Goal: Transaction & Acquisition: Purchase product/service

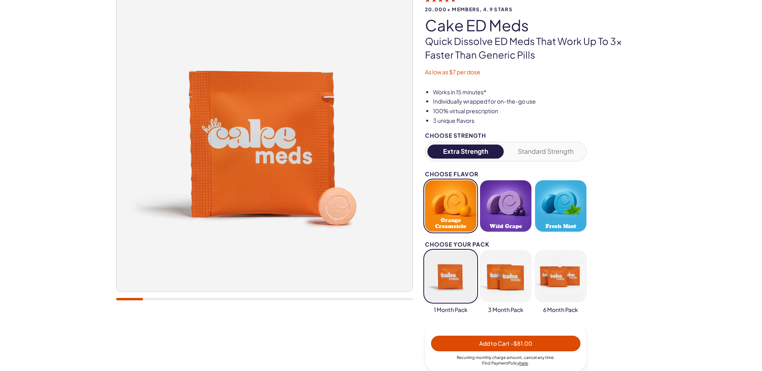
scroll to position [80, 0]
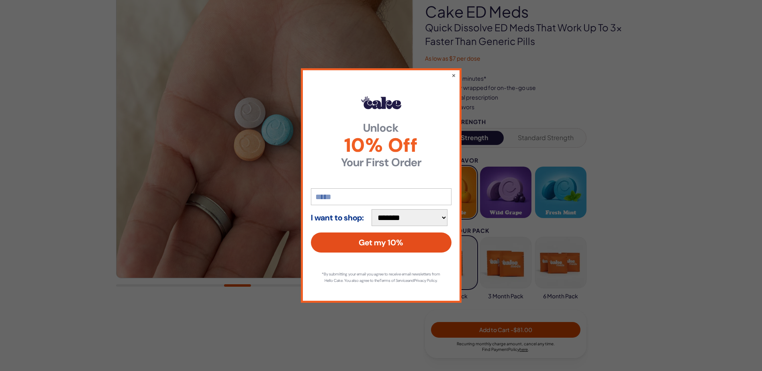
click at [381, 239] on button "Get my 10%" at bounding box center [381, 243] width 141 height 20
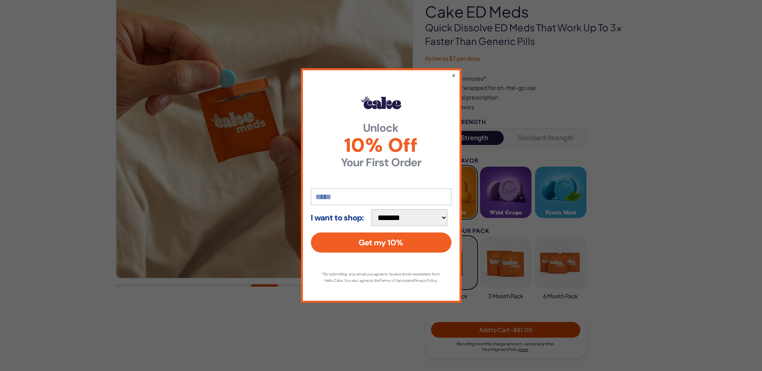
click at [410, 214] on select "**********" at bounding box center [409, 217] width 76 height 17
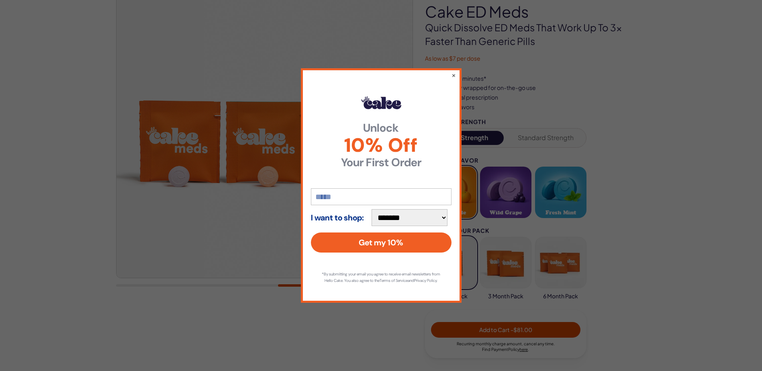
click at [350, 216] on strong "I want to shop:" at bounding box center [337, 217] width 53 height 9
click at [390, 216] on select "**********" at bounding box center [409, 217] width 76 height 17
click at [375, 209] on select "**********" at bounding box center [409, 217] width 76 height 17
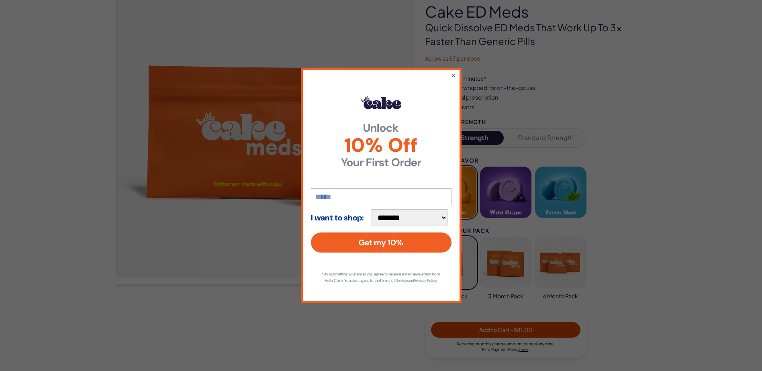
click at [442, 122] on strong "Unlock" at bounding box center [381, 127] width 141 height 11
click at [455, 70] on button "×" at bounding box center [453, 75] width 5 height 10
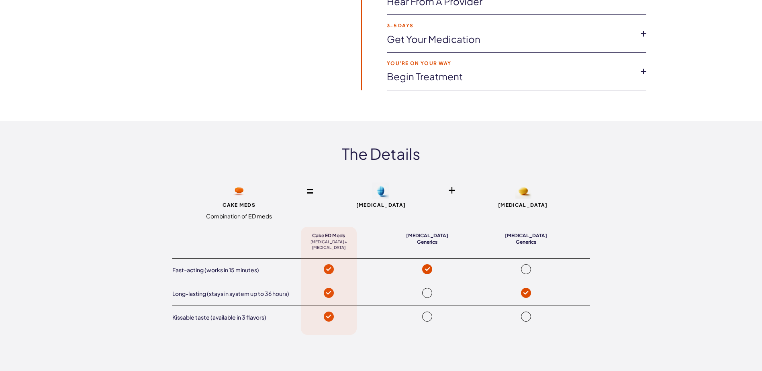
scroll to position [1606, 0]
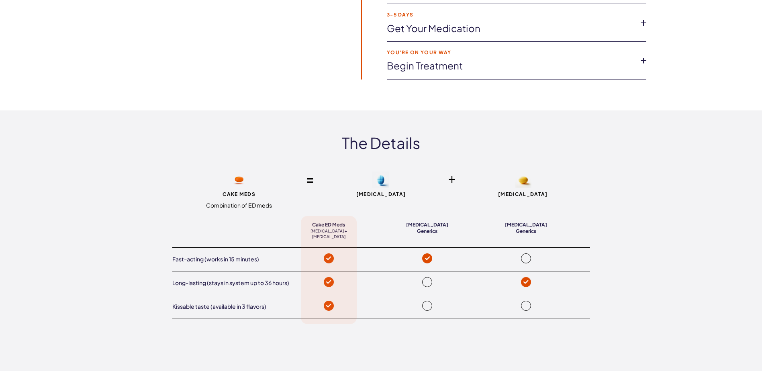
click at [250, 199] on div "CAKE MEDS Combination of ED meds" at bounding box center [239, 190] width 134 height 38
click at [248, 194] on span "CAKE MEDS" at bounding box center [239, 194] width 134 height 5
click at [225, 207] on span "Combination of ED meds" at bounding box center [239, 206] width 134 height 8
click at [326, 256] on div "Cake ED Meds Sildenafil + Tadalafil Sildenafil Generics Tadalafil Generics Fast…" at bounding box center [381, 270] width 418 height 97
click at [335, 228] on div "Cake ED Meds Sildenafil + Tadalafil Sildenafil Generics Tadalafil Generics Fast…" at bounding box center [381, 270] width 418 height 97
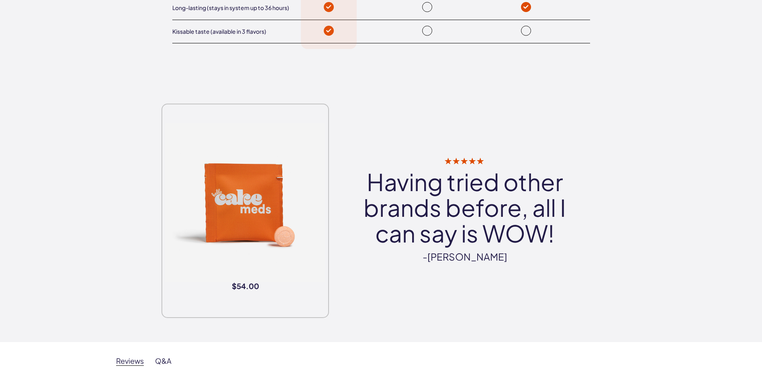
scroll to position [1887, 0]
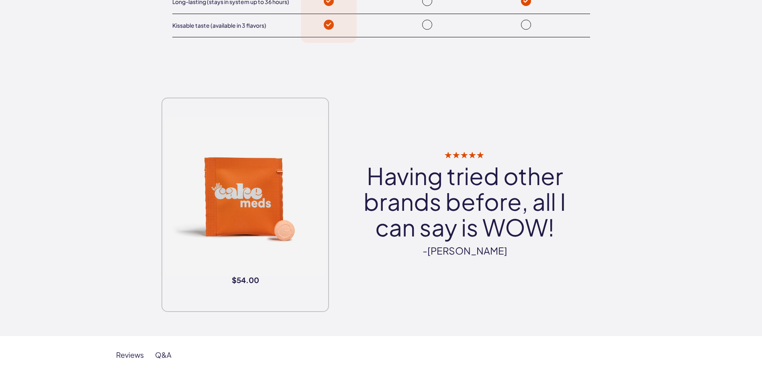
click at [284, 220] on img at bounding box center [244, 196] width 159 height 159
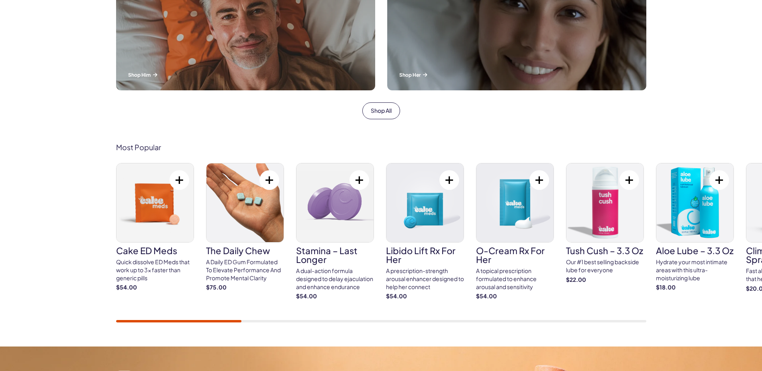
scroll to position [361, 0]
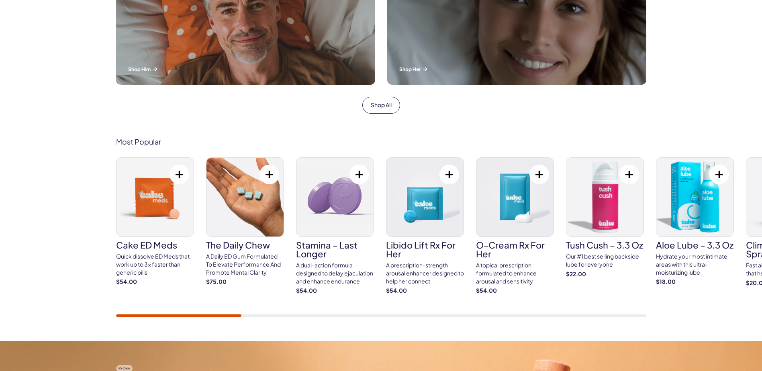
click at [156, 198] on img at bounding box center [154, 197] width 77 height 79
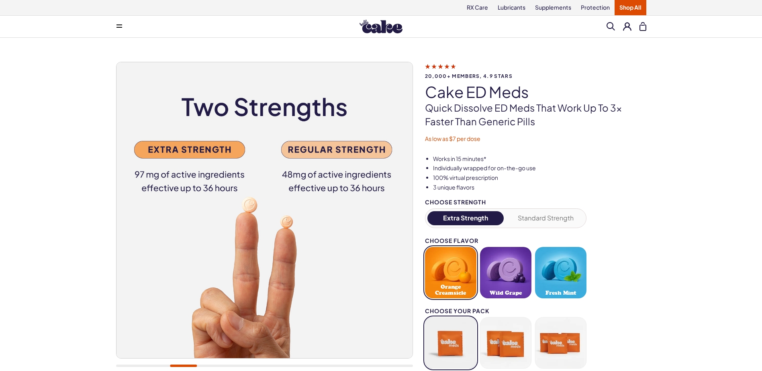
click at [192, 148] on img at bounding box center [264, 210] width 296 height 296
click at [158, 148] on img at bounding box center [264, 210] width 296 height 296
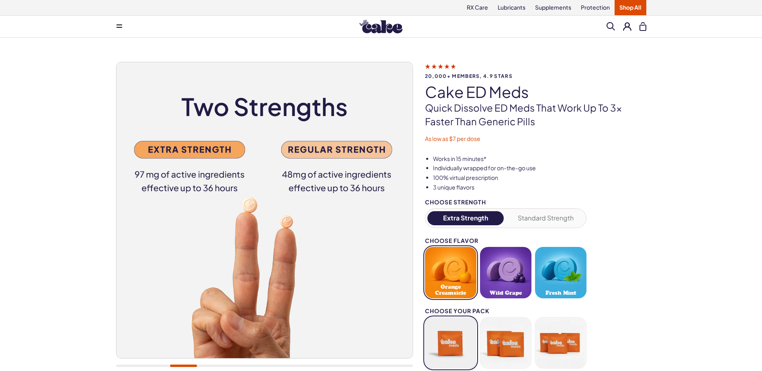
click at [158, 148] on img at bounding box center [264, 210] width 296 height 296
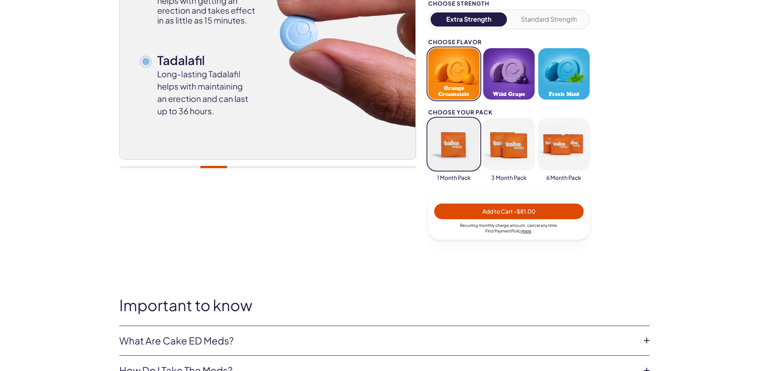
scroll to position [201, 0]
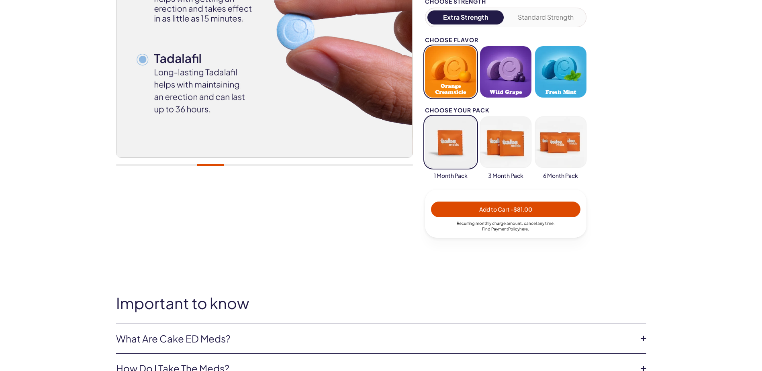
click at [506, 207] on span "Add to Cart - $81.00" at bounding box center [505, 209] width 53 height 7
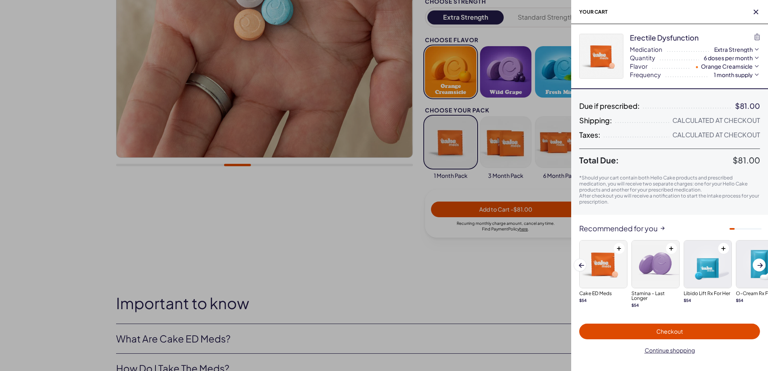
scroll to position [0, 0]
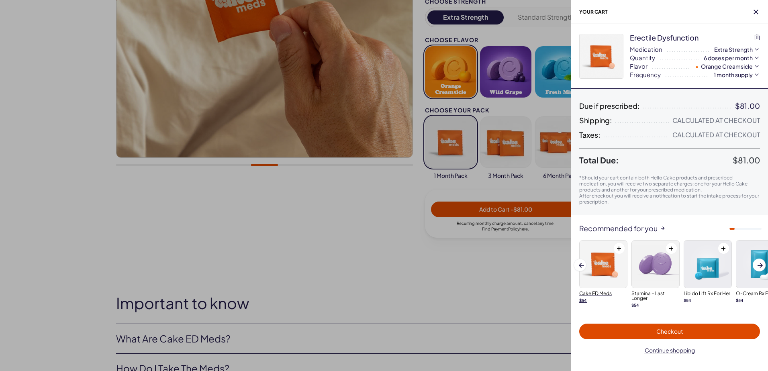
click at [603, 265] on img at bounding box center [602, 264] width 47 height 47
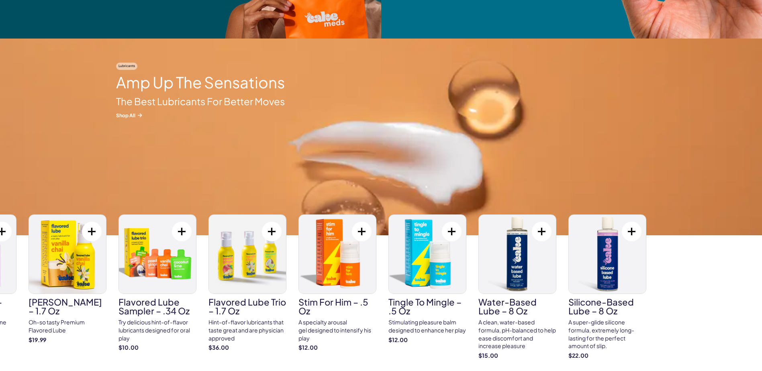
click at [329, 257] on img at bounding box center [337, 254] width 77 height 79
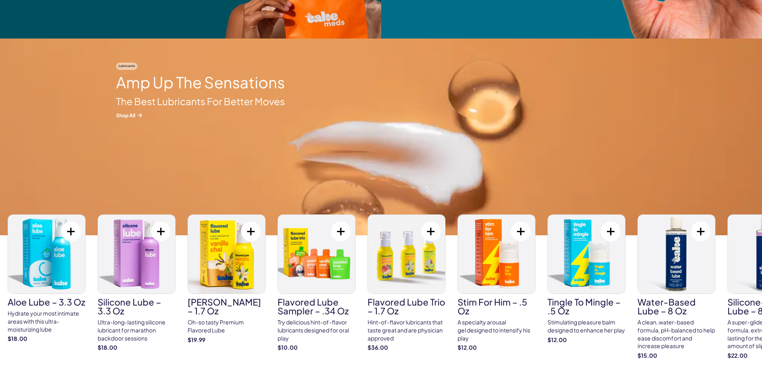
click at [286, 273] on img at bounding box center [316, 254] width 77 height 79
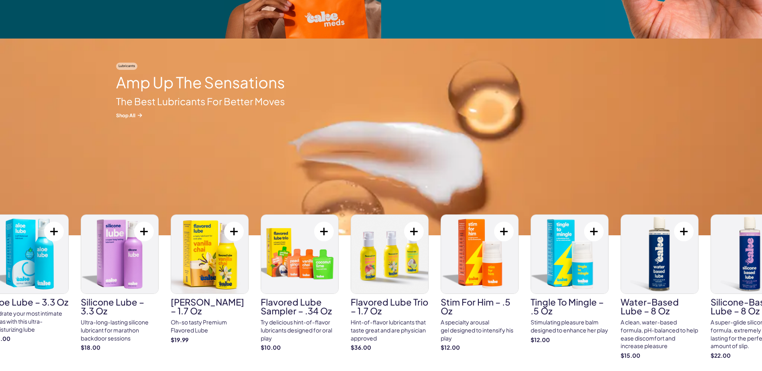
click at [135, 264] on img at bounding box center [119, 254] width 77 height 79
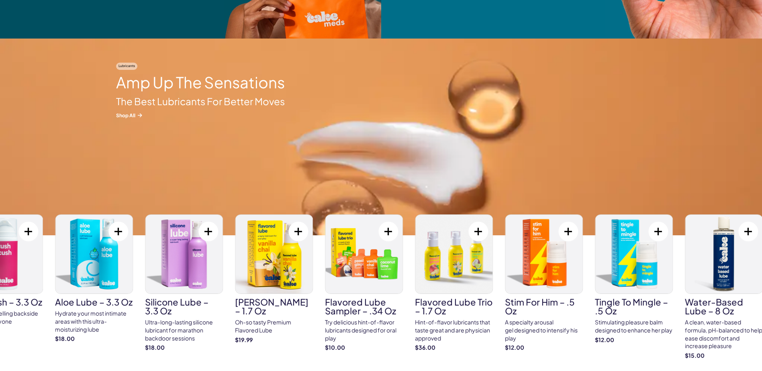
click at [195, 293] on img at bounding box center [183, 254] width 77 height 79
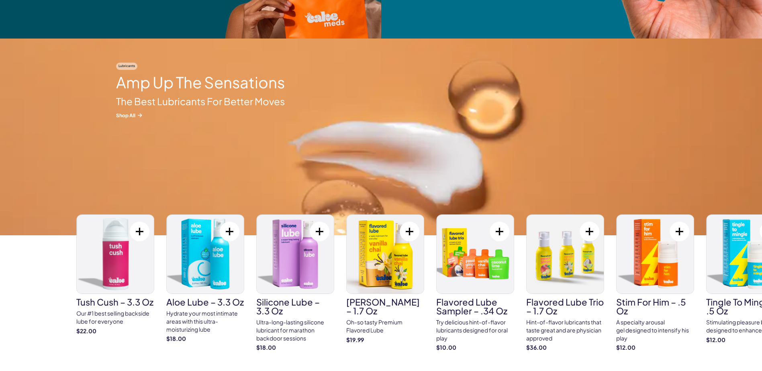
click at [191, 302] on h3 "Aloe Lube – 3.3 oz" at bounding box center [205, 302] width 78 height 9
click at [199, 263] on img at bounding box center [205, 254] width 77 height 79
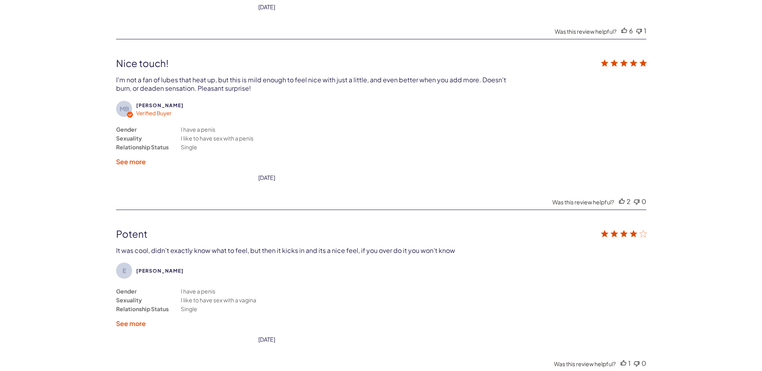
scroll to position [2048, 0]
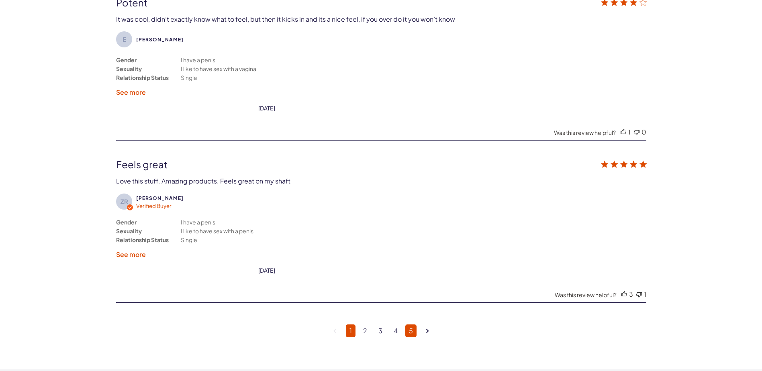
click at [414, 330] on link "5" at bounding box center [410, 330] width 11 height 13
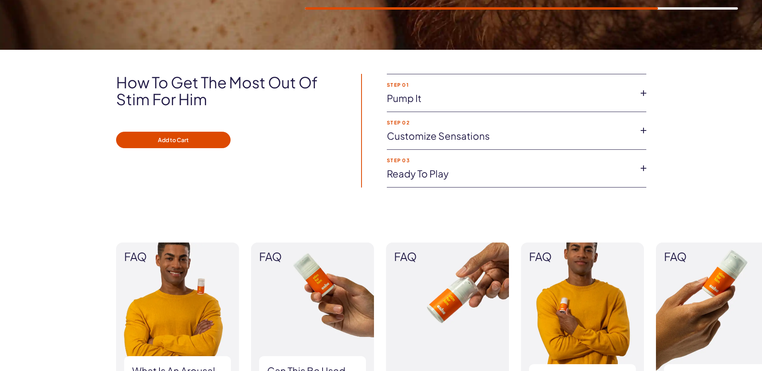
scroll to position [490, 0]
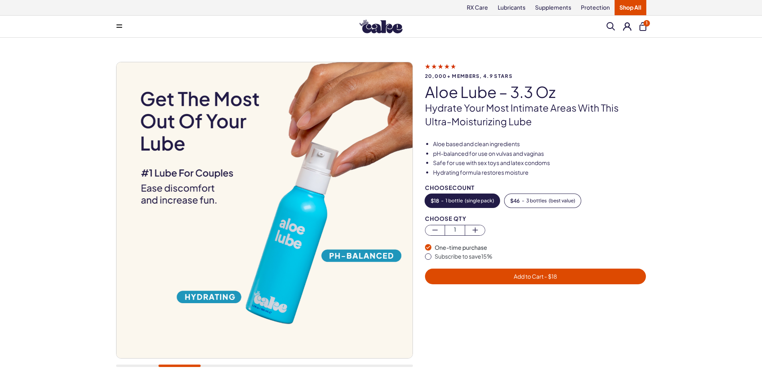
click at [527, 276] on span "Add to Cart - $ 18" at bounding box center [535, 276] width 43 height 7
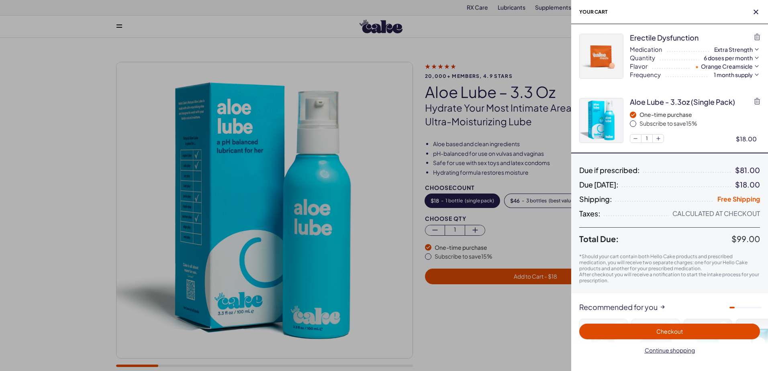
click at [241, 150] on div at bounding box center [384, 185] width 768 height 371
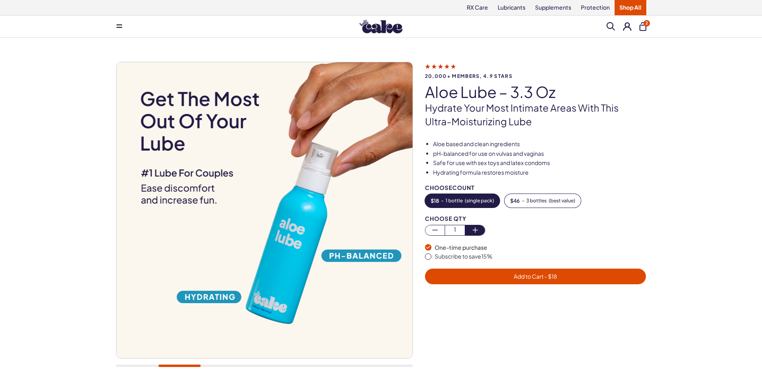
click at [474, 232] on icon "button" at bounding box center [475, 230] width 10 height 10
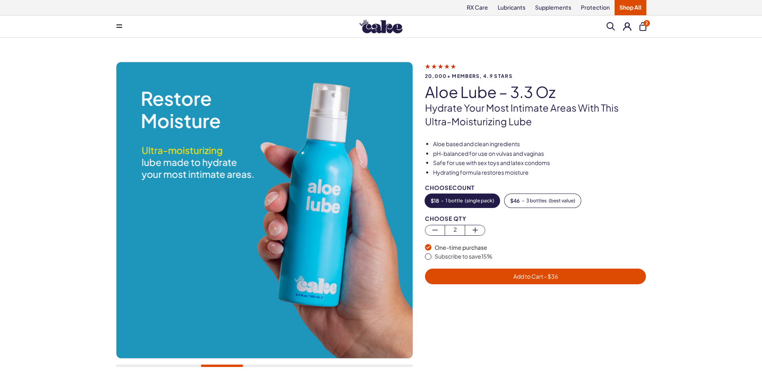
click at [523, 273] on span "Add to Cart - $ 36" at bounding box center [535, 276] width 45 height 7
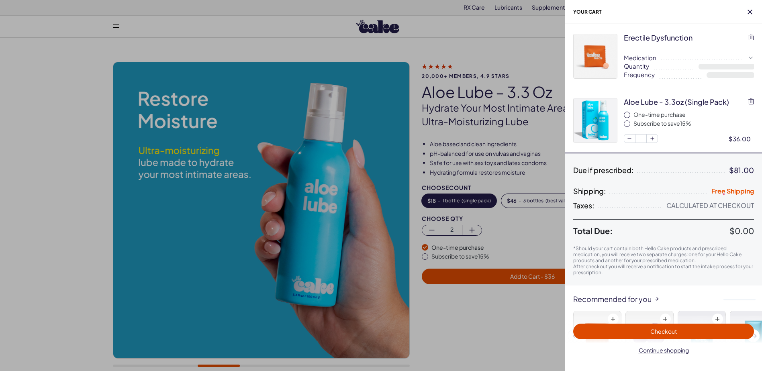
select select "*"
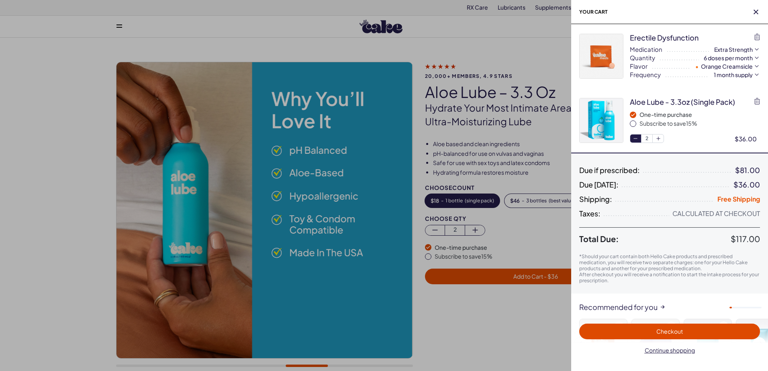
click at [636, 137] on icon "button" at bounding box center [635, 138] width 7 height 7
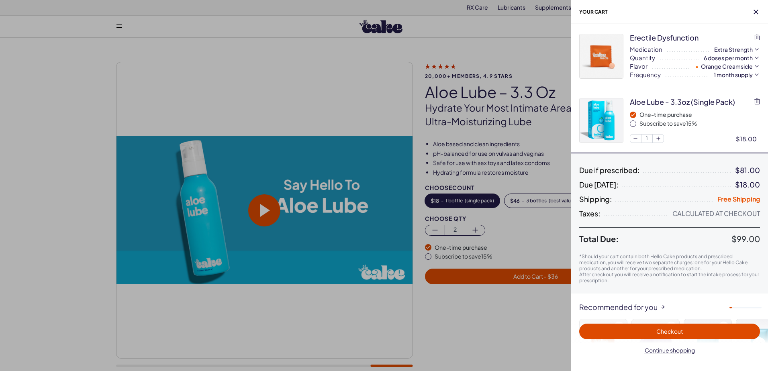
click at [673, 330] on span "Checkout" at bounding box center [669, 331] width 27 height 7
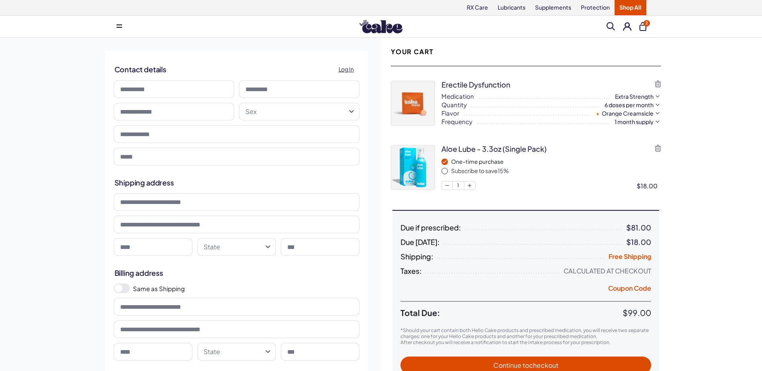
click at [422, 49] on h2 "Your Cart" at bounding box center [412, 51] width 43 height 9
click at [447, 170] on span "button" at bounding box center [444, 171] width 6 height 6
